Goal: Information Seeking & Learning: Check status

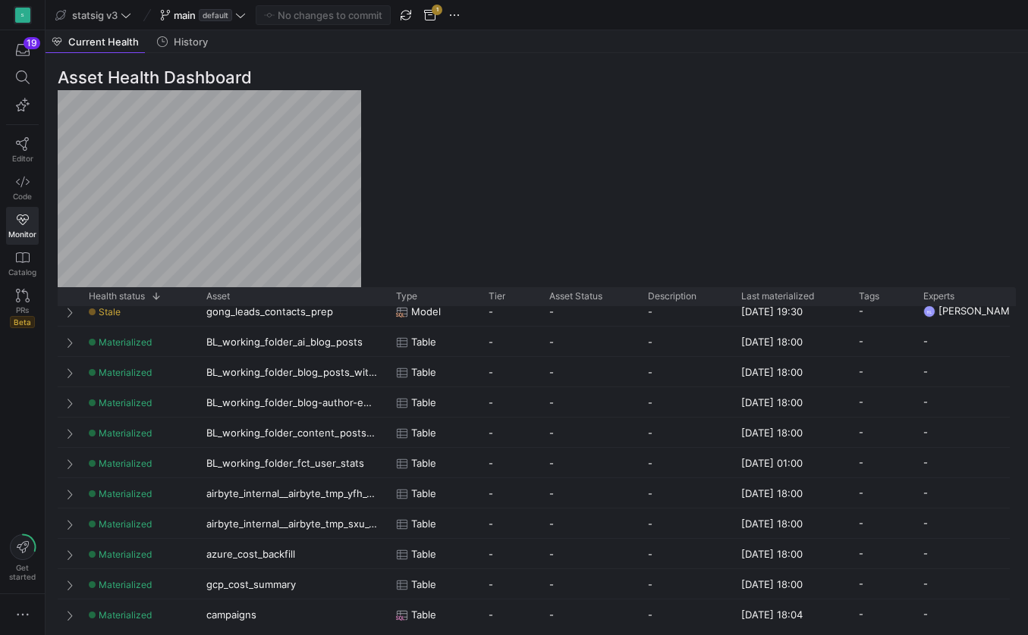
click at [397, 177] on div "Asset Health Dashboard Drag here to set row groups Drag here to set column labe…" at bounding box center [536, 344] width 982 height 582
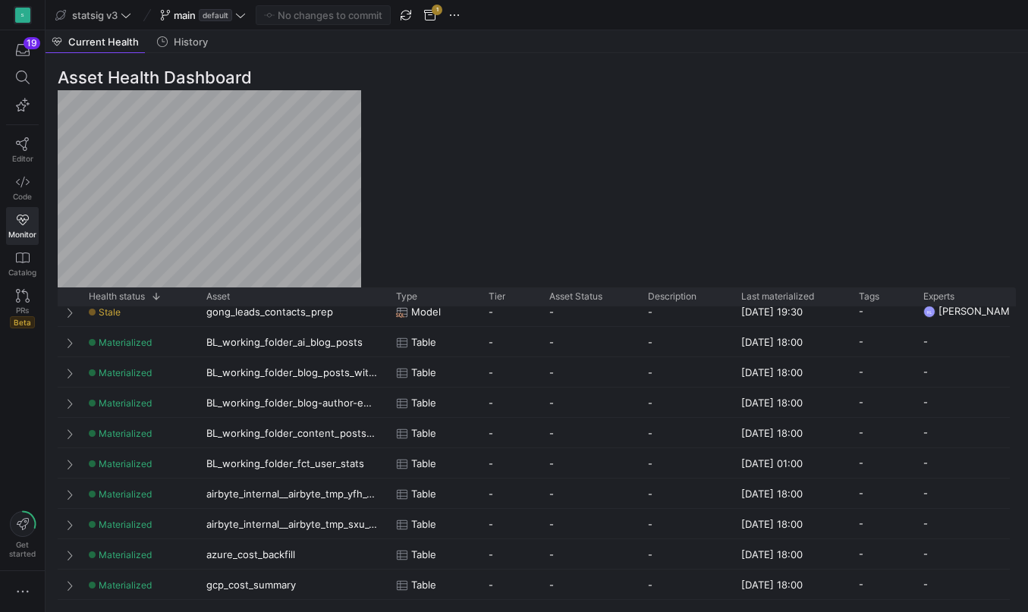
click at [396, 238] on div "Asset Health Dashboard Drag here to set row groups Drag here to set column labe…" at bounding box center [536, 332] width 982 height 559
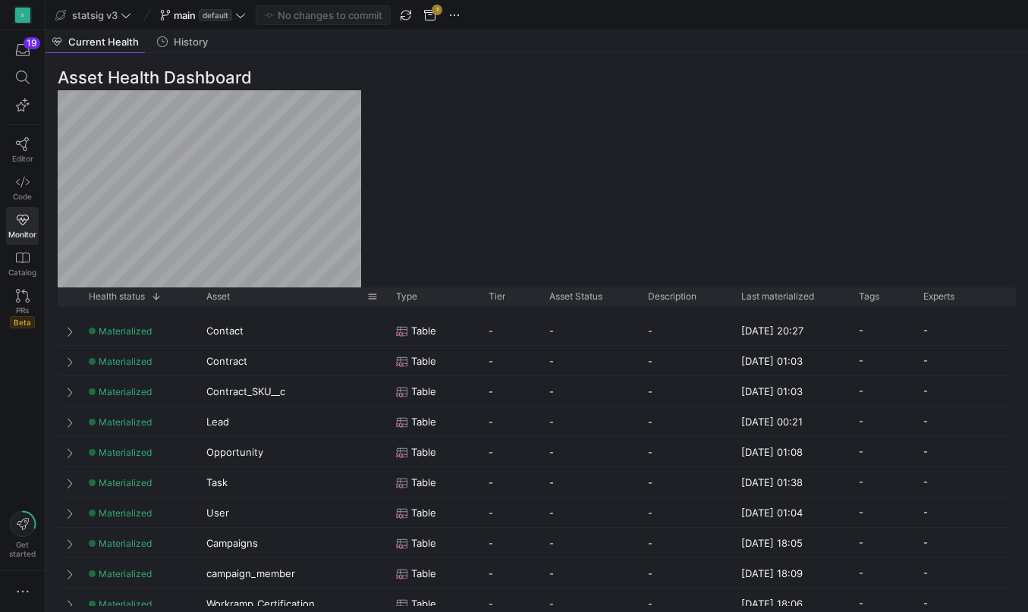
click at [276, 294] on div "Asset" at bounding box center [286, 296] width 161 height 11
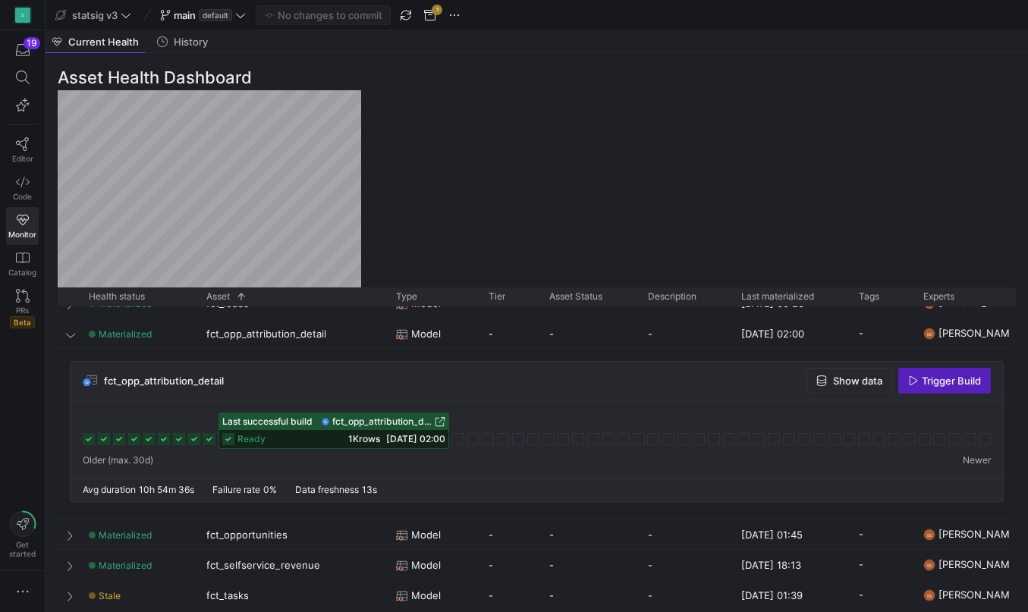
click at [669, 384] on div "fct_opp_attribution_detail Show data Trigger Build" at bounding box center [537, 381] width 932 height 39
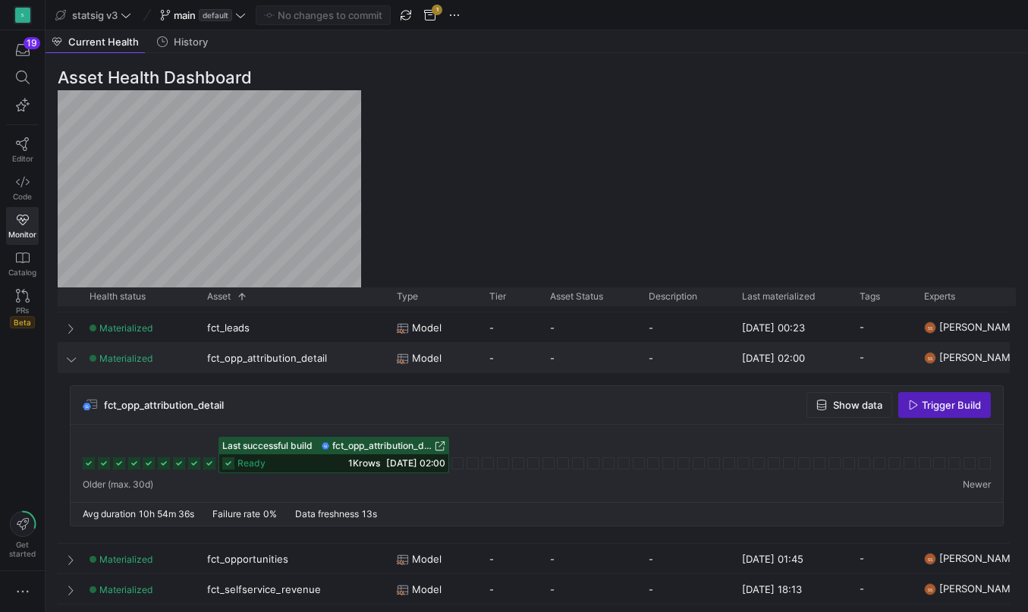
click at [72, 356] on span at bounding box center [72, 359] width 11 height 12
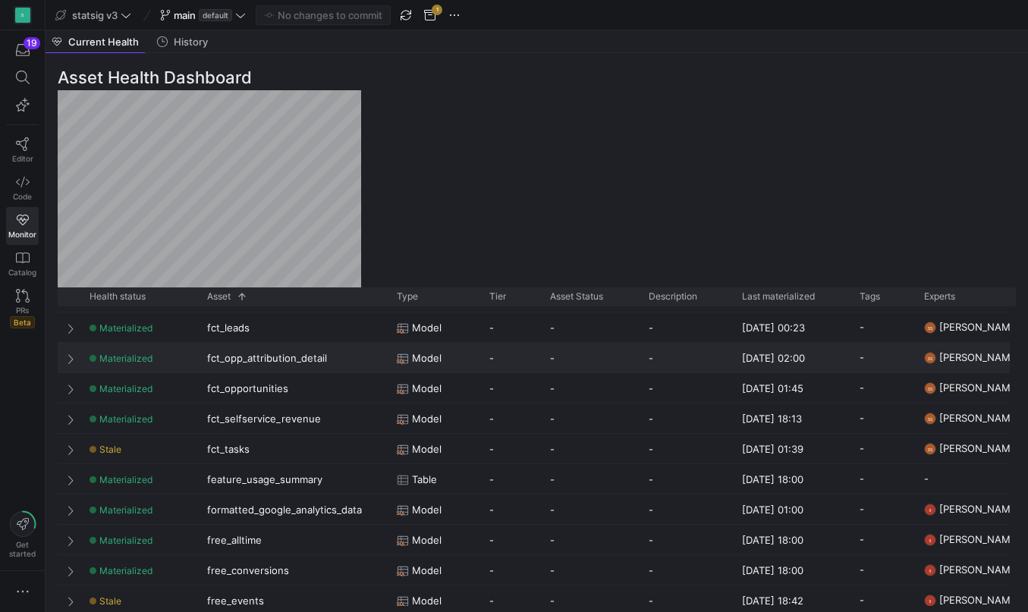
click at [72, 356] on span at bounding box center [72, 359] width 11 height 12
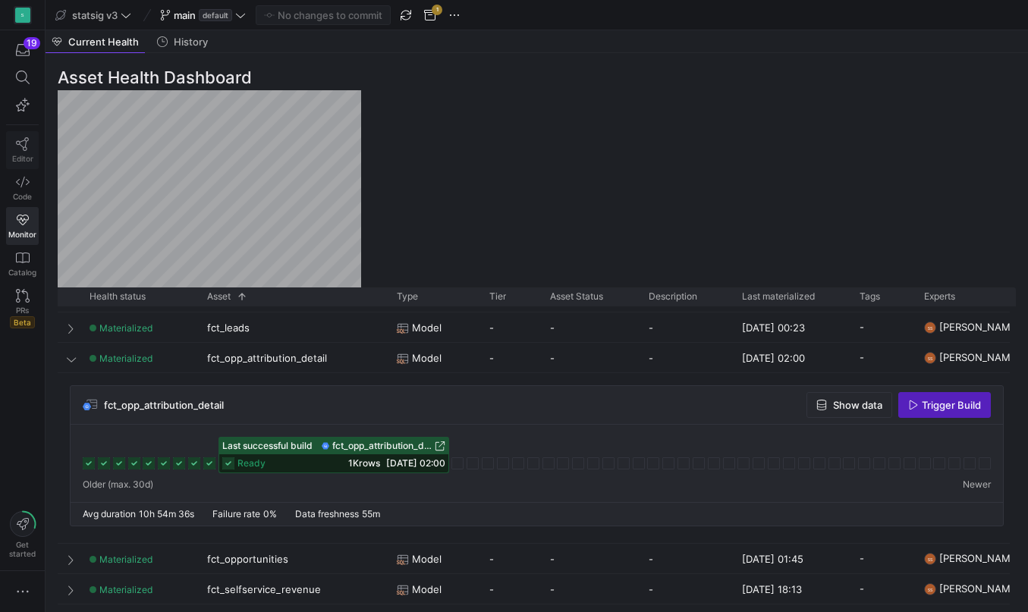
click at [24, 150] on icon at bounding box center [22, 144] width 13 height 14
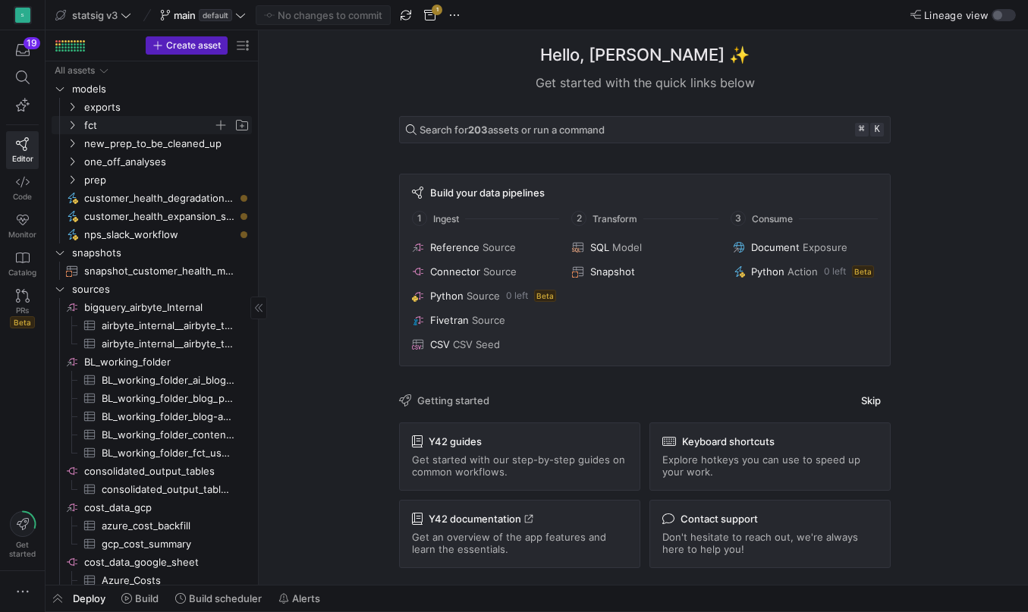
click at [69, 123] on icon "Press SPACE to select this row." at bounding box center [72, 125] width 11 height 9
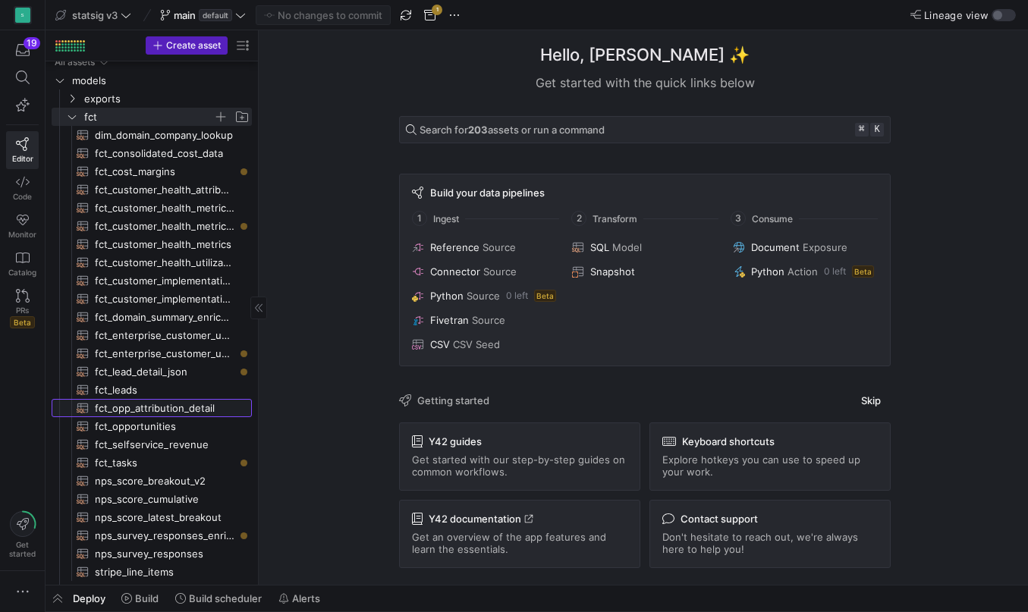
click at [133, 405] on span "fct_opp_attribution_detail​​​​​​​​​​" at bounding box center [165, 408] width 140 height 17
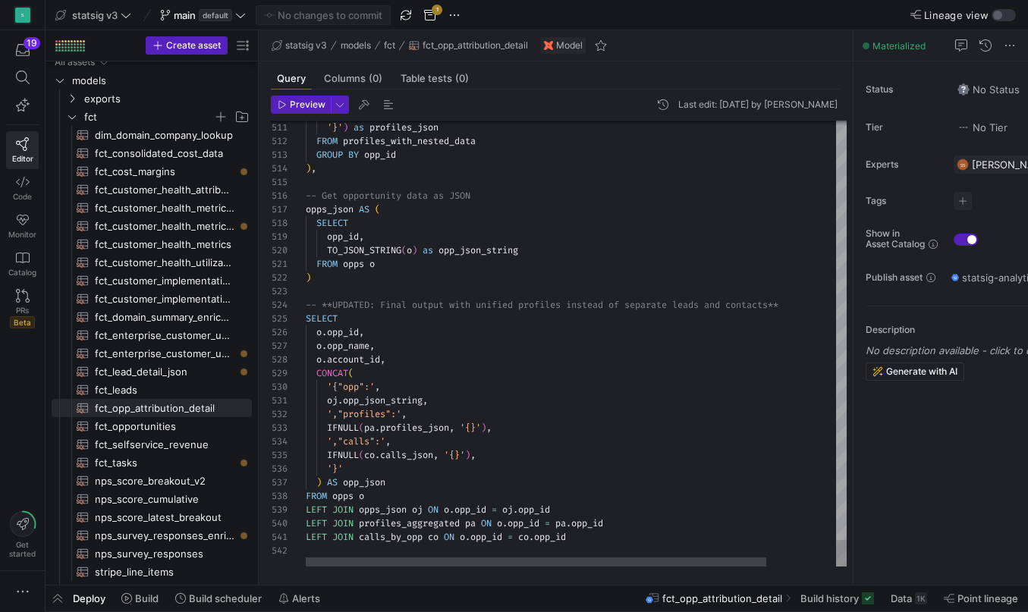
type textarea "oj.opp_json_string, ',"profiles":', IFNULL(pa.profiles_json, '{}'), ',"calls":'…"
click at [24, 221] on icon at bounding box center [23, 220] width 14 height 14
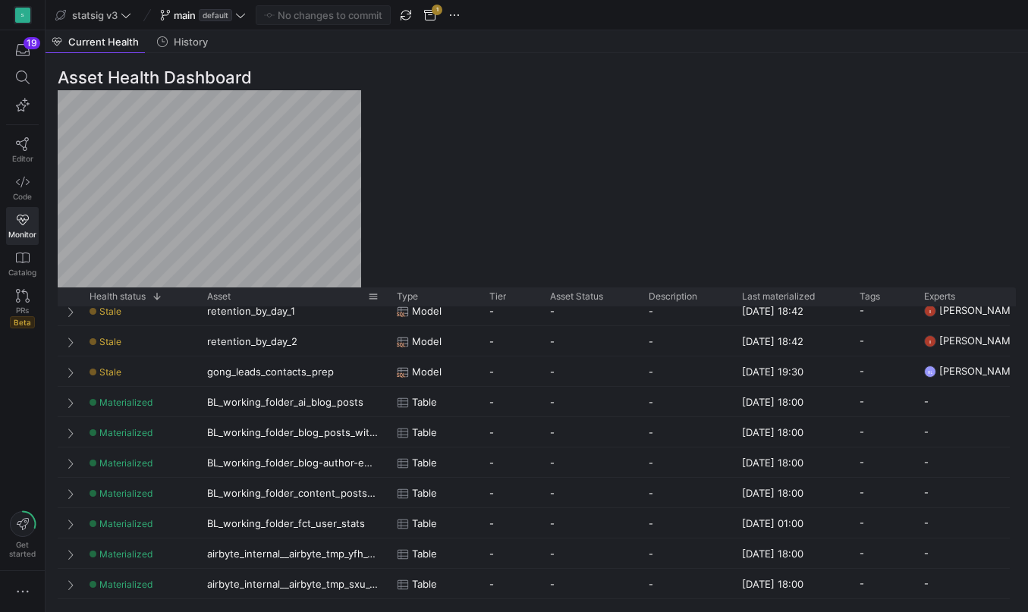
click at [259, 291] on div "Asset" at bounding box center [287, 296] width 161 height 11
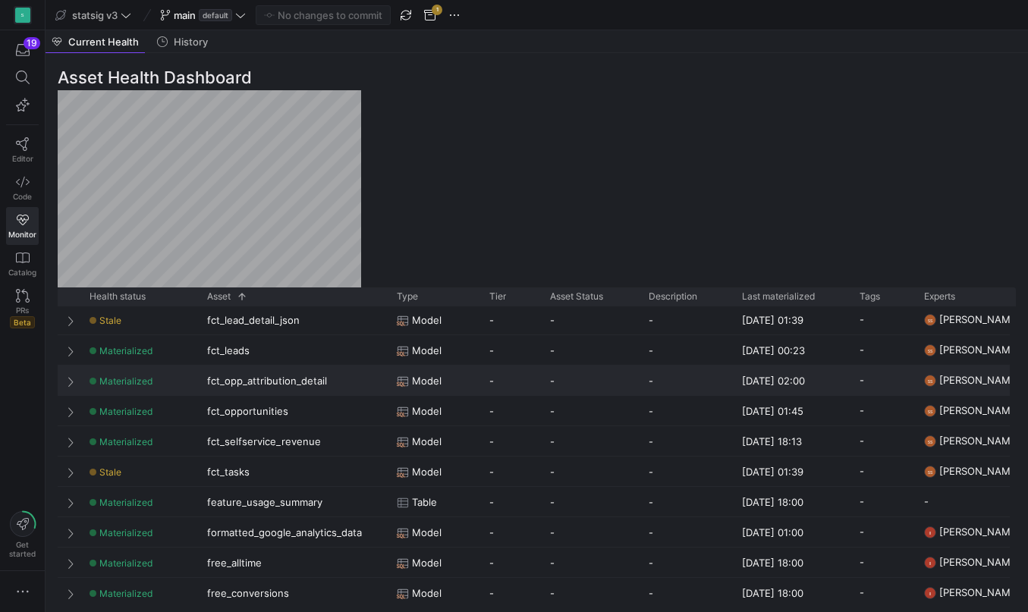
click at [65, 380] on div at bounding box center [69, 381] width 23 height 30
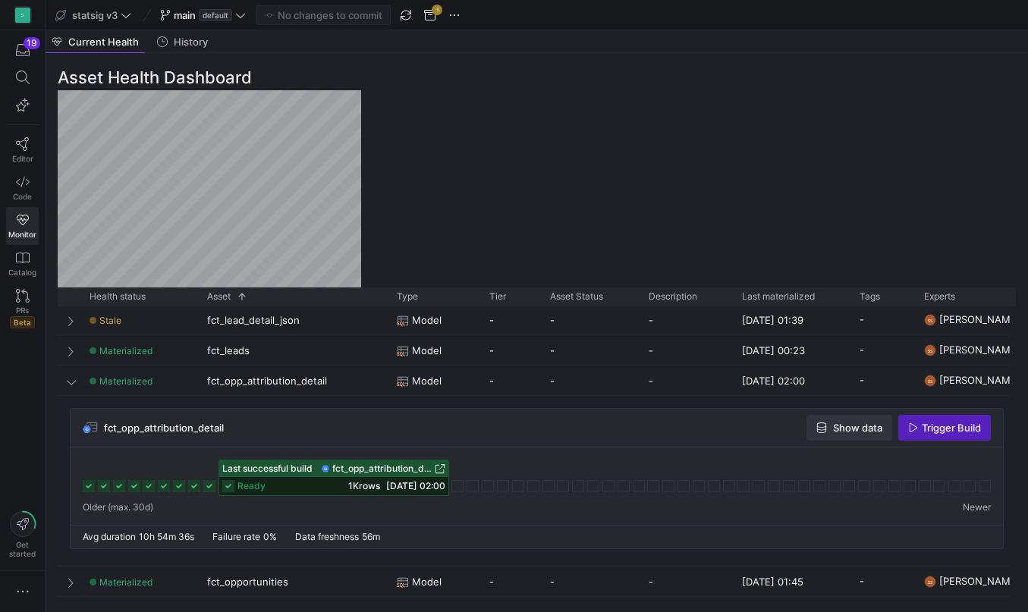
click at [852, 428] on span "Show data" at bounding box center [857, 428] width 49 height 12
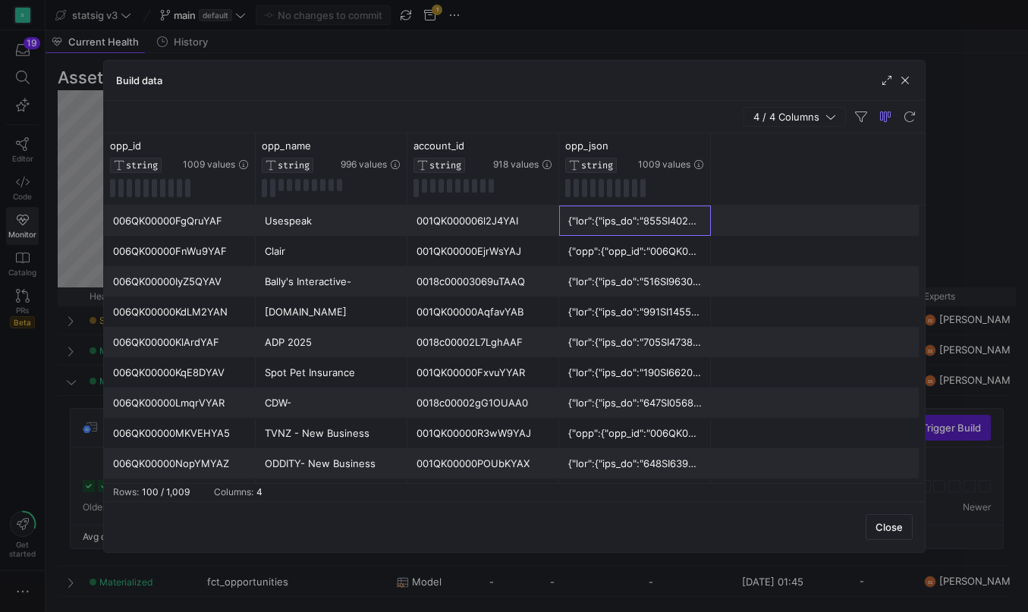
click at [658, 222] on div at bounding box center [634, 221] width 133 height 30
click at [692, 225] on div at bounding box center [634, 221] width 133 height 30
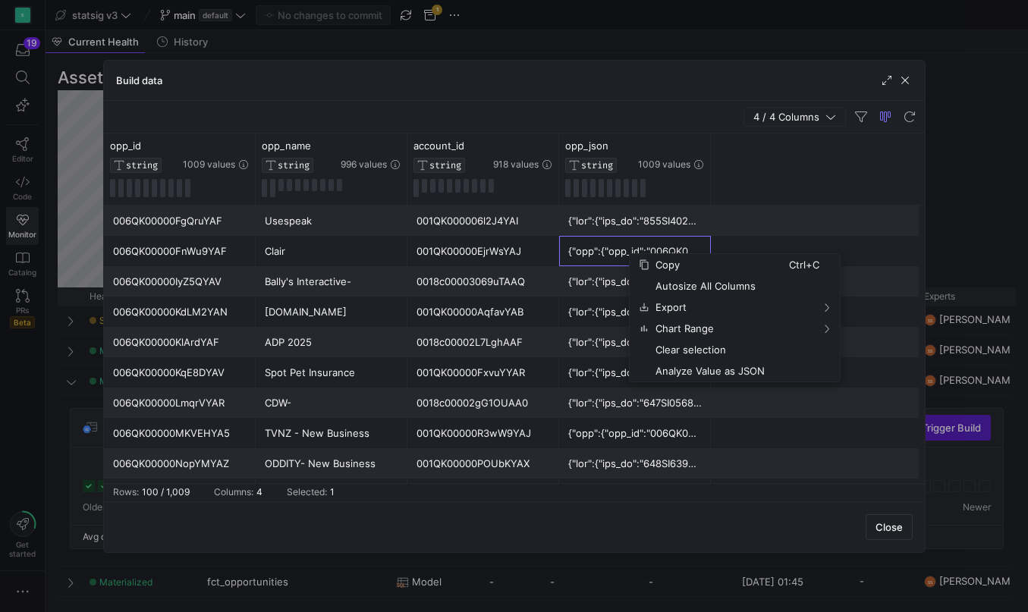
click at [714, 264] on span "Copy" at bounding box center [719, 264] width 140 height 21
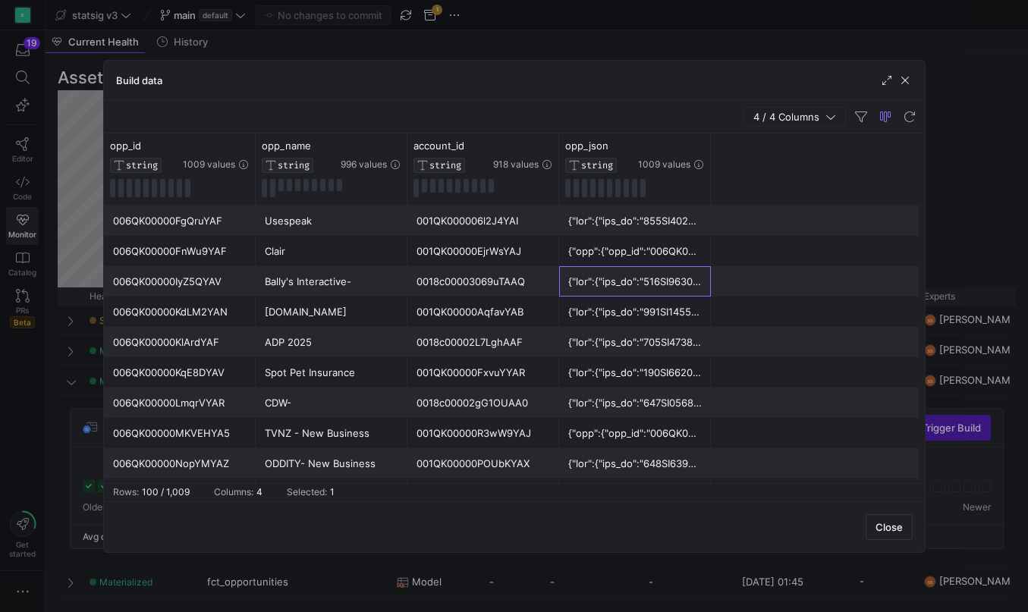
click at [623, 287] on div at bounding box center [634, 282] width 133 height 30
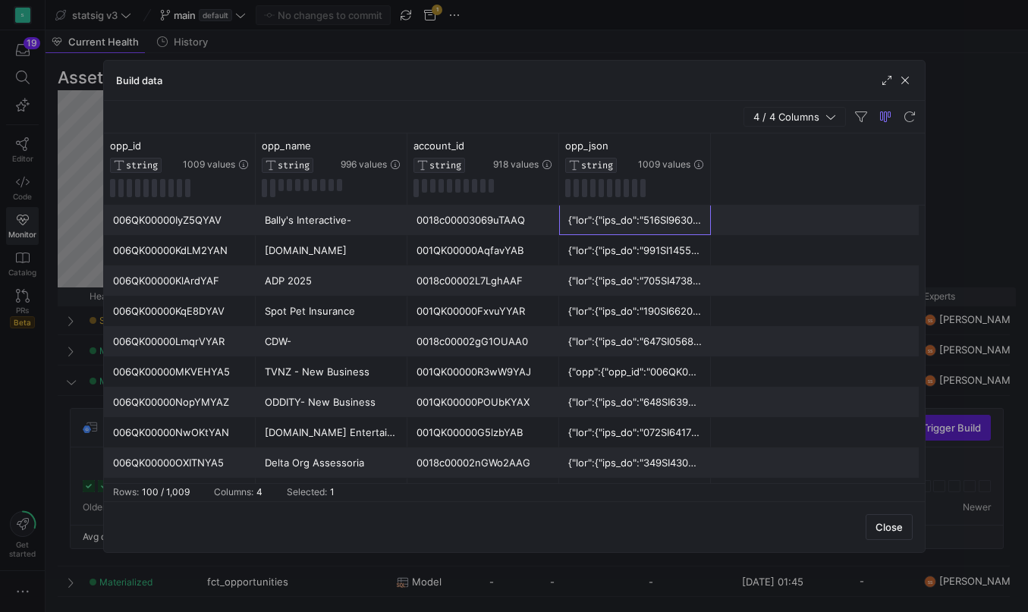
scroll to position [63, 0]
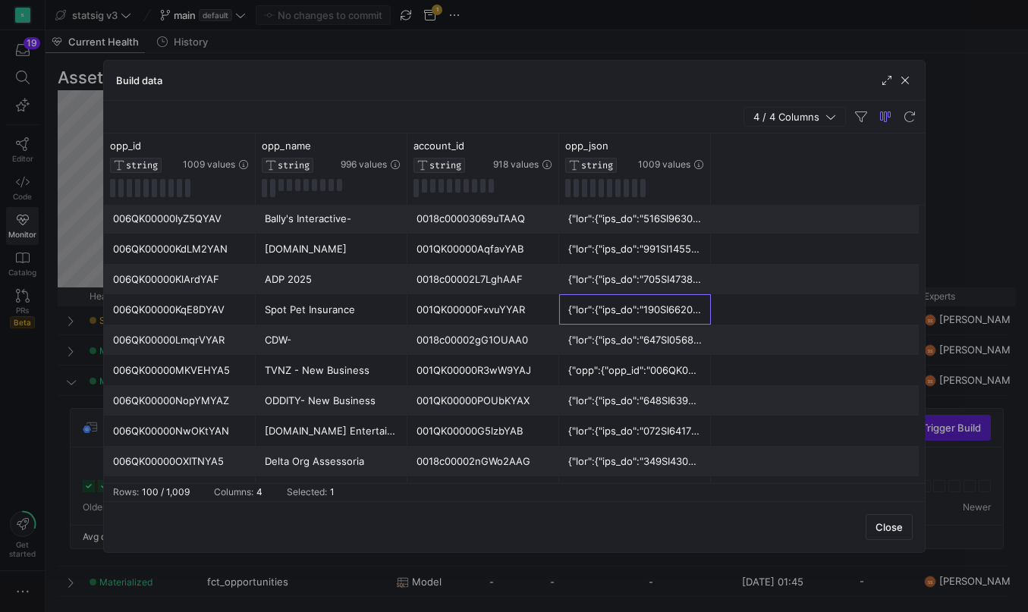
click at [635, 314] on div at bounding box center [634, 310] width 133 height 30
click at [691, 312] on div at bounding box center [634, 310] width 133 height 30
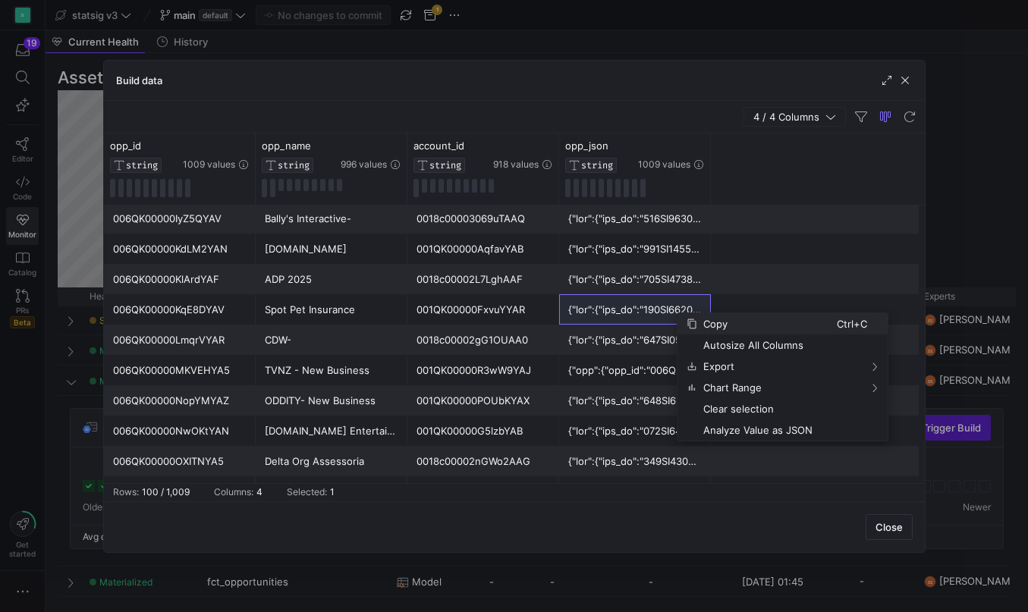
click at [705, 330] on span "Copy" at bounding box center [767, 323] width 140 height 21
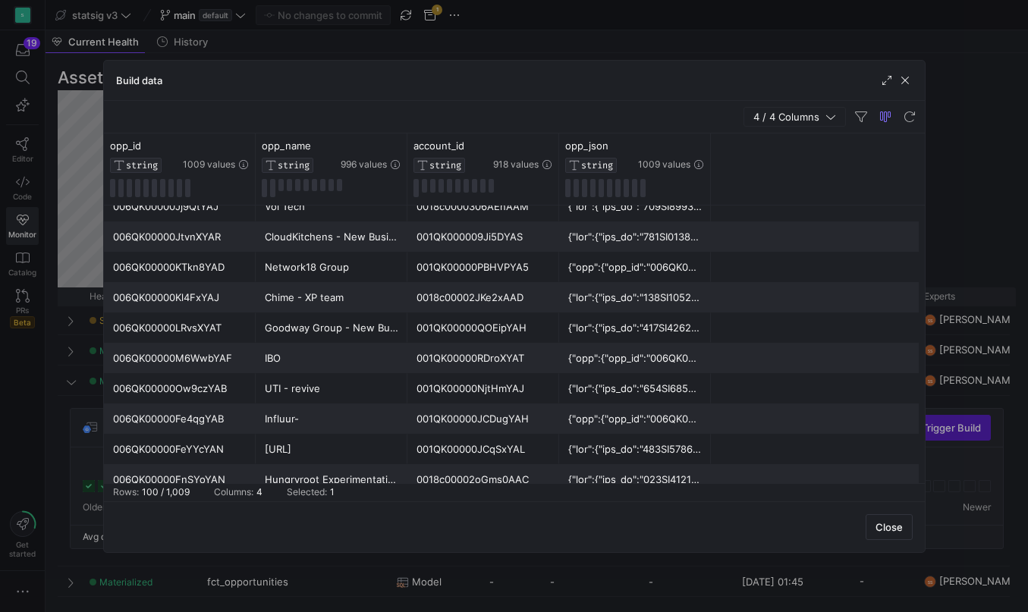
scroll to position [773, 0]
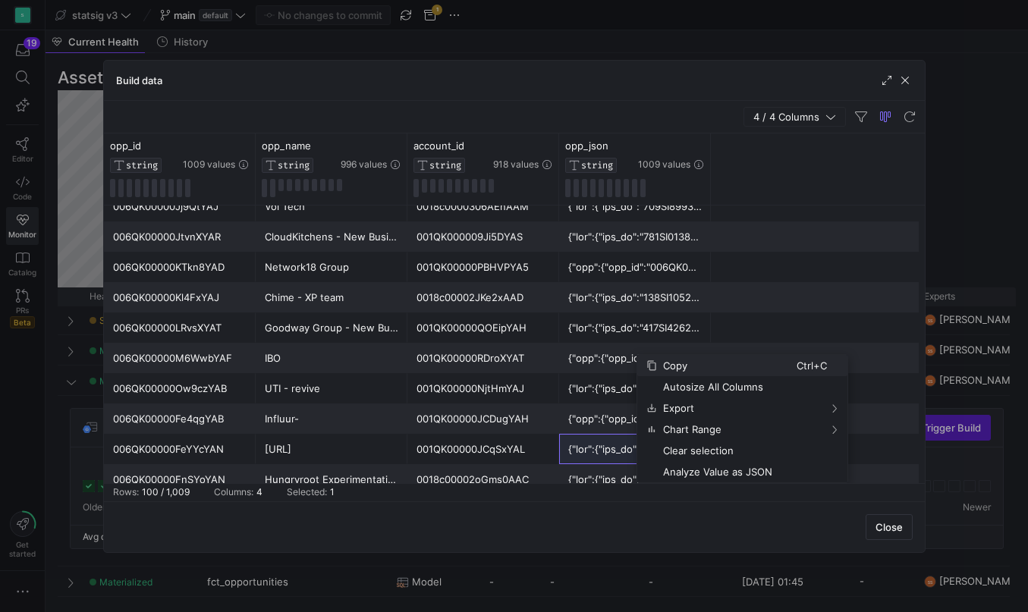
click at [690, 365] on span "Copy" at bounding box center [727, 365] width 140 height 21
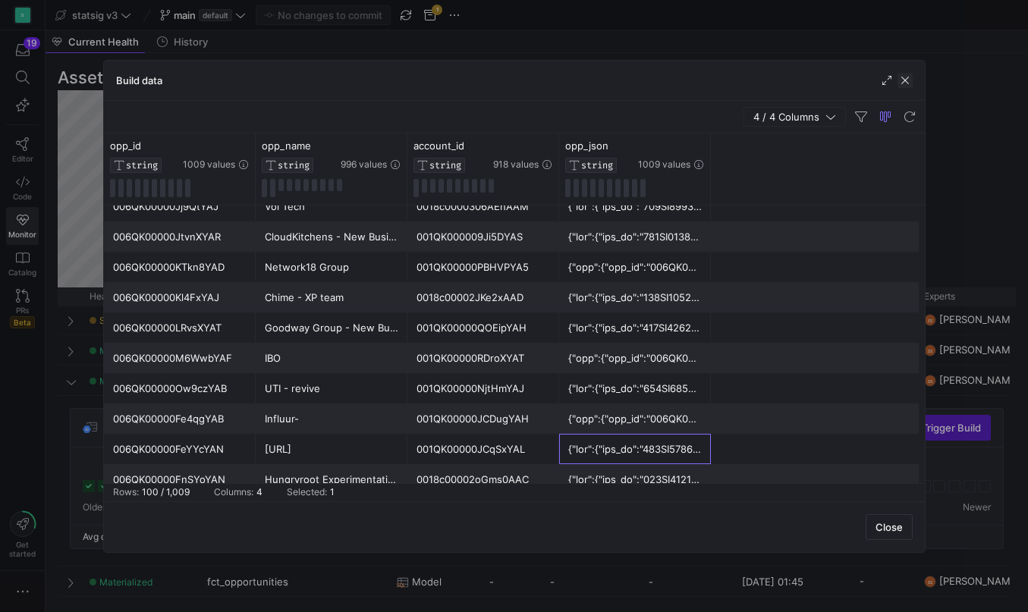
click at [903, 82] on span "button" at bounding box center [904, 80] width 15 height 15
